Goal: Share content: Share content

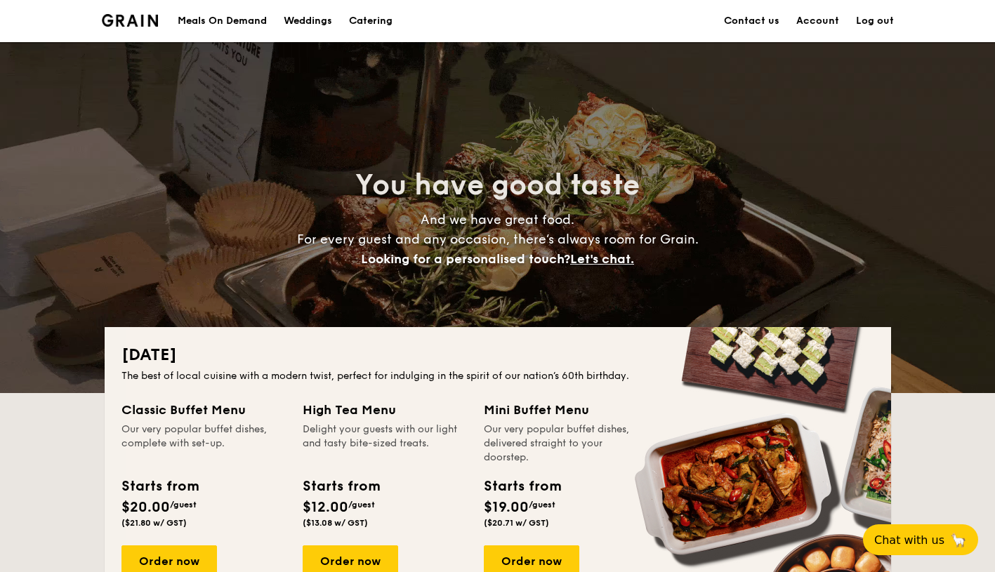
click at [820, 21] on link "Account" at bounding box center [817, 21] width 43 height 42
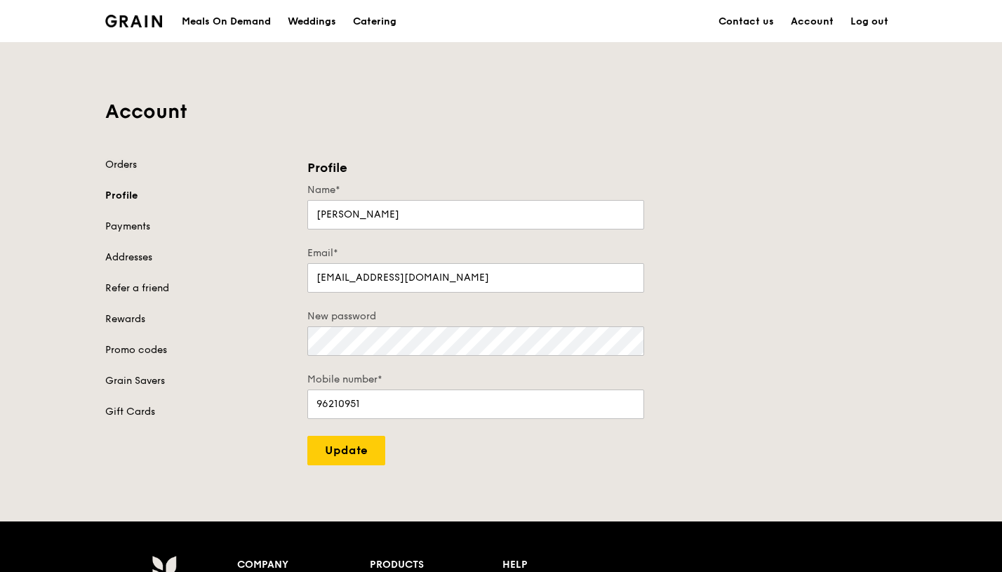
click at [119, 165] on link "Orders" at bounding box center [197, 165] width 185 height 14
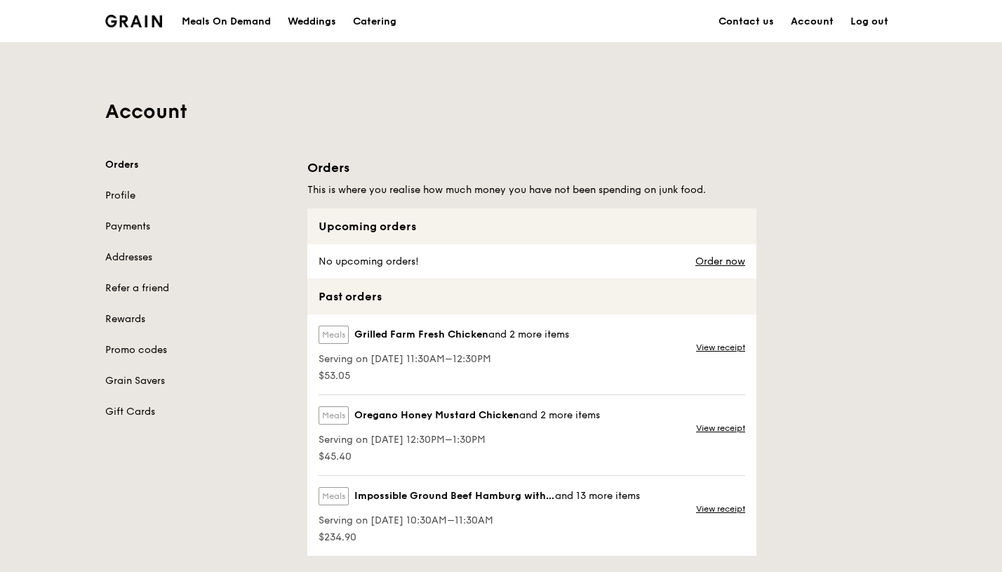
click at [239, 18] on div "Meals On Demand" at bounding box center [226, 22] width 89 height 42
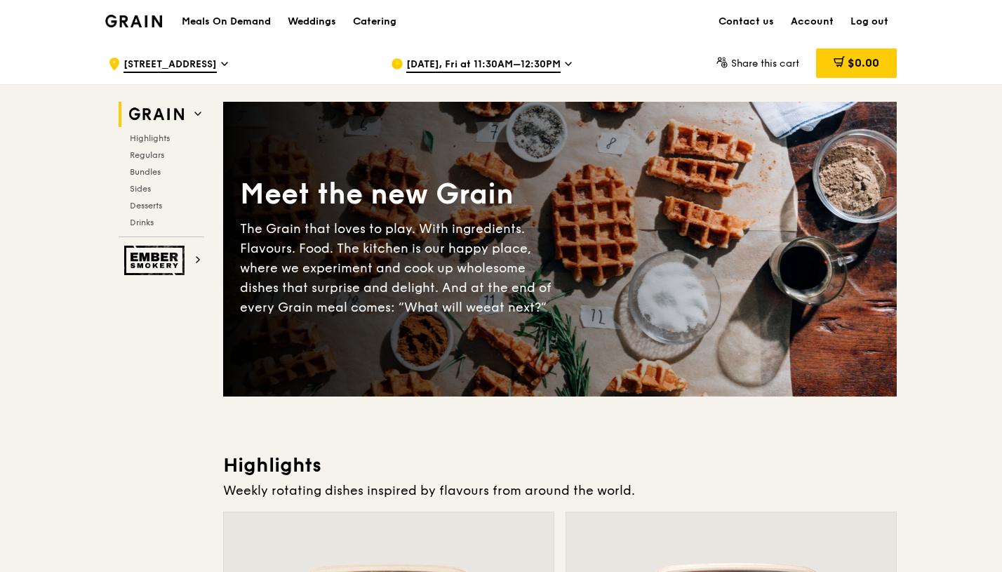
click at [757, 63] on span "Share this cart" at bounding box center [765, 64] width 68 height 12
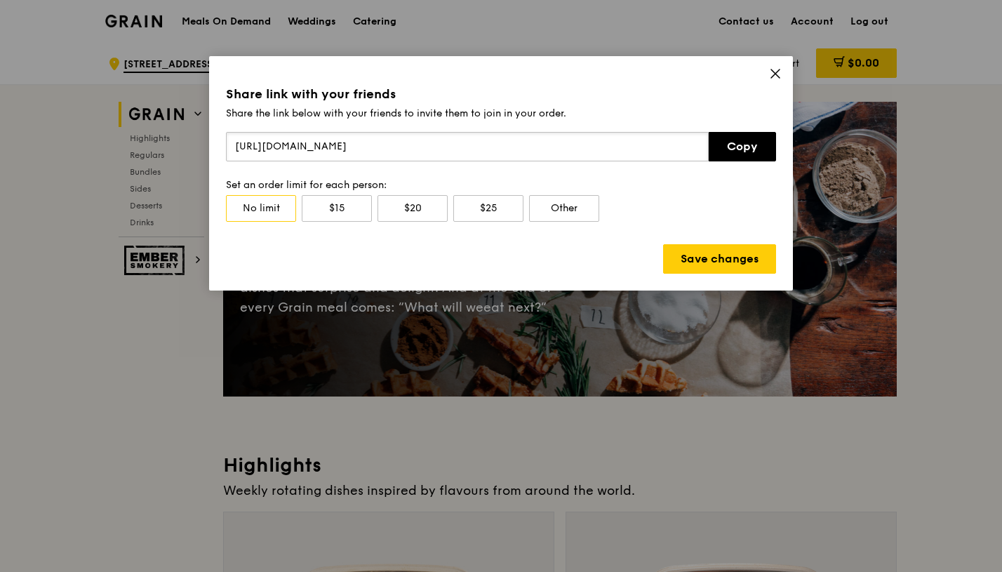
drag, startPoint x: 465, startPoint y: 148, endPoint x: 218, endPoint y: 147, distance: 247.8
click at [218, 147] on div "Share link with your friends Share the link below with your friends to invite t…" at bounding box center [501, 173] width 584 height 234
click at [423, 213] on div "$20" at bounding box center [413, 208] width 70 height 27
click at [774, 75] on icon at bounding box center [776, 73] width 8 height 8
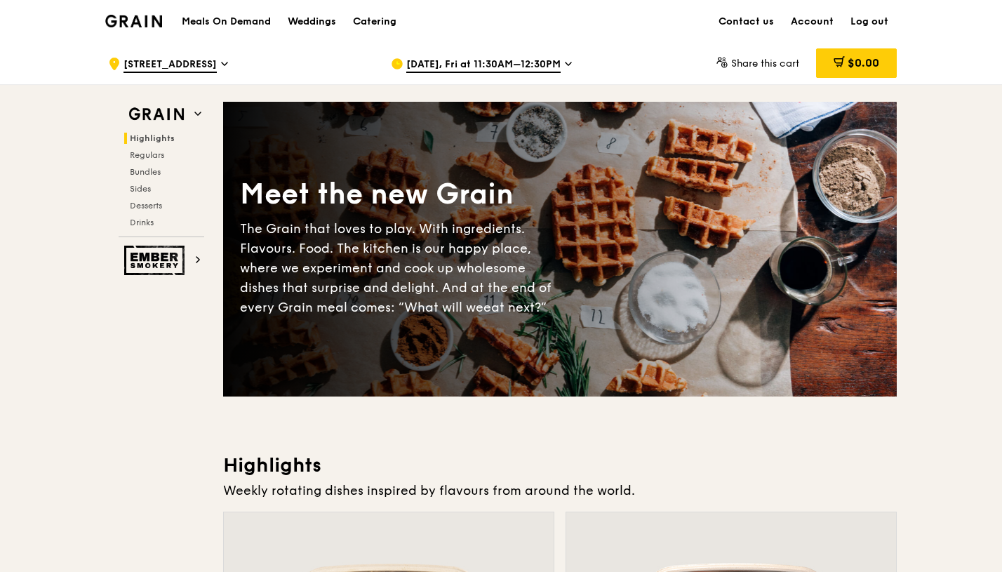
click at [565, 65] on icon at bounding box center [568, 64] width 7 height 13
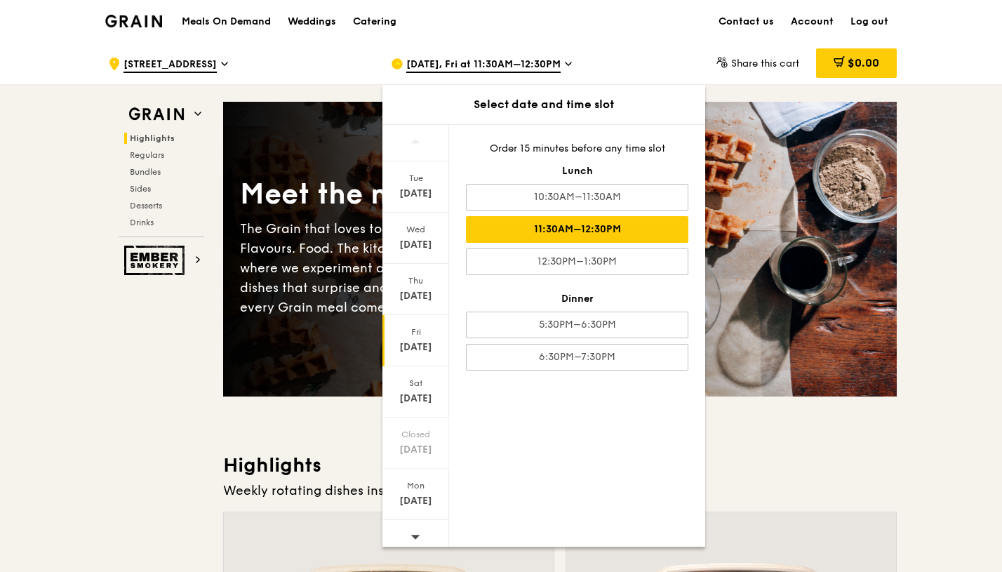
click at [757, 66] on span "Share this cart" at bounding box center [765, 64] width 68 height 12
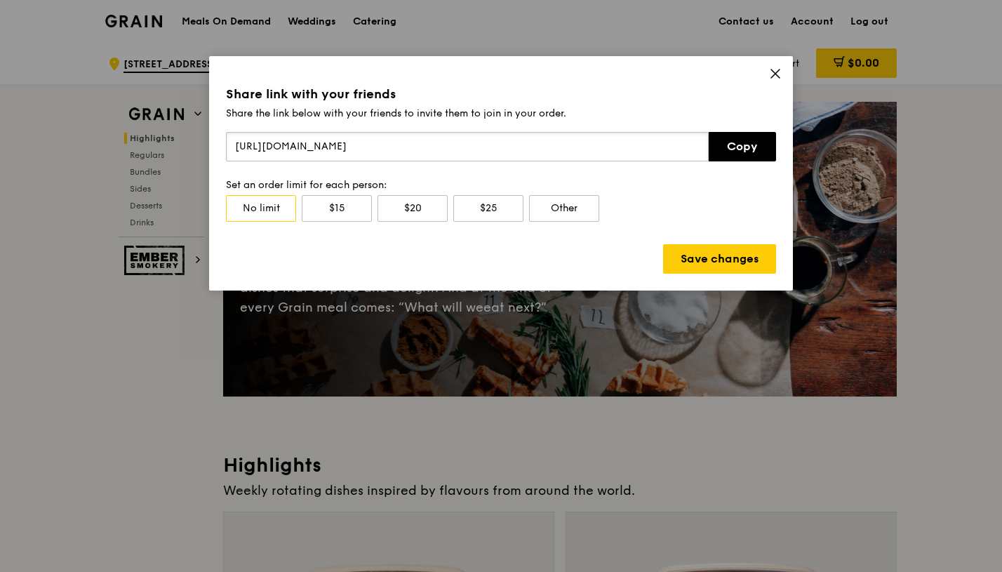
click at [459, 145] on input "https://grain.page.link/krFS7cJj9ucQVV5c8" at bounding box center [467, 146] width 483 height 29
drag, startPoint x: 451, startPoint y: 145, endPoint x: 230, endPoint y: 145, distance: 220.4
click at [230, 145] on input "https://grain.page.link/krFS7cJj9ucQVV5c8" at bounding box center [467, 146] width 483 height 29
